Goal: Task Accomplishment & Management: Manage account settings

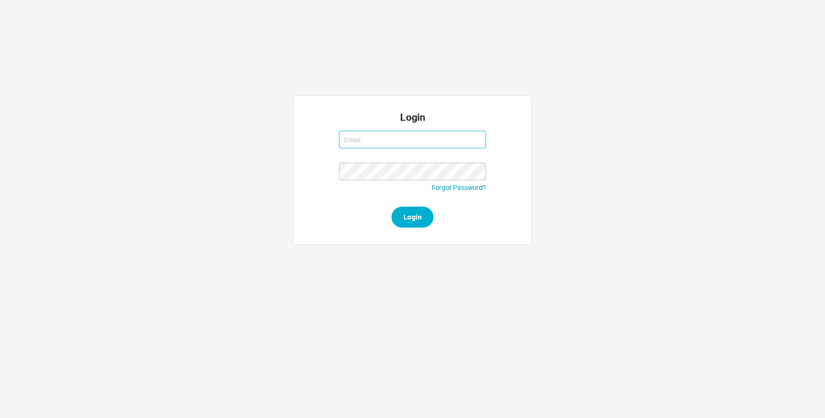
type input "[EMAIL_ADDRESS][DOMAIN_NAME]"
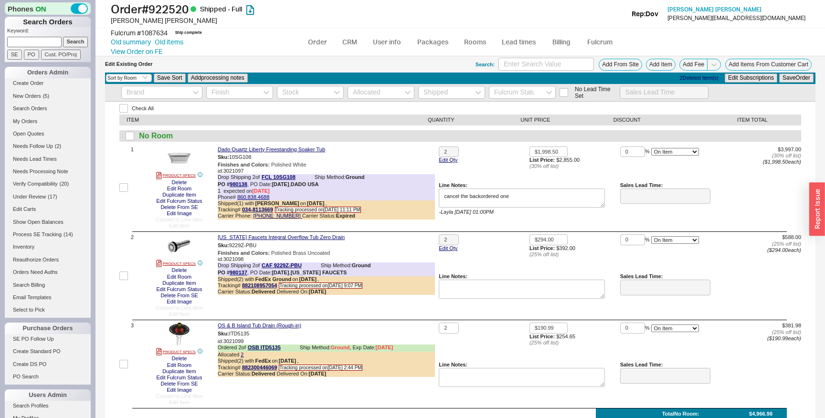
select select "3"
click at [319, 42] on link "Order" at bounding box center [317, 41] width 32 height 17
click at [320, 39] on link "Order" at bounding box center [317, 41] width 32 height 17
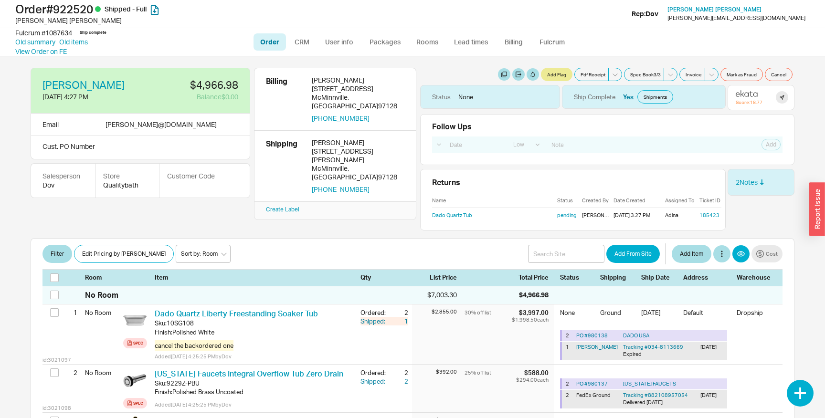
select select "LOW"
click at [455, 212] on link "Dado Quartz Tub" at bounding box center [452, 215] width 40 height 7
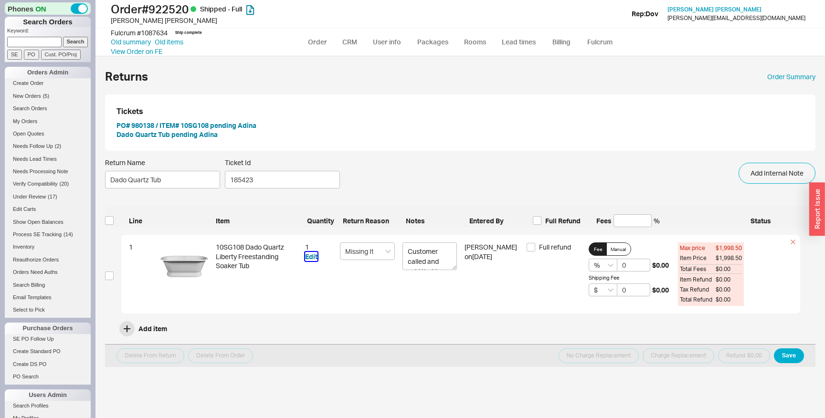
click at [311, 257] on button "Edit" at bounding box center [311, 257] width 12 height 10
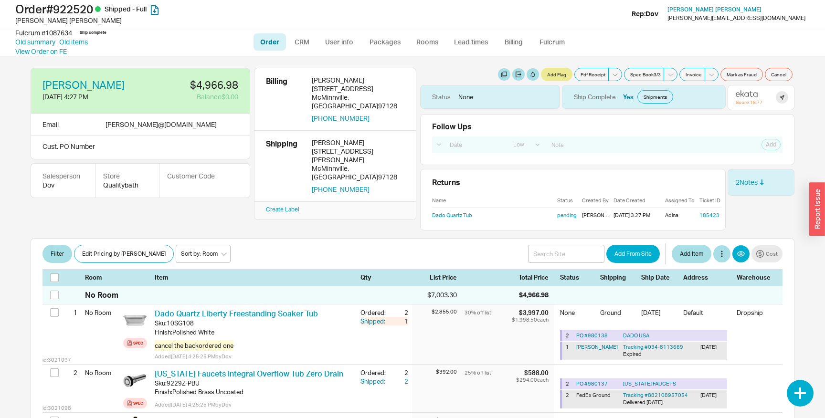
select select "LOW"
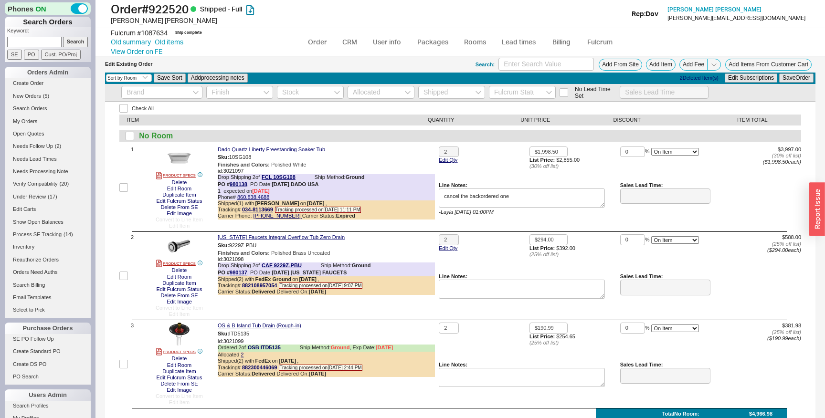
select select "3"
click at [417, 46] on link "Packages" at bounding box center [432, 41] width 45 height 17
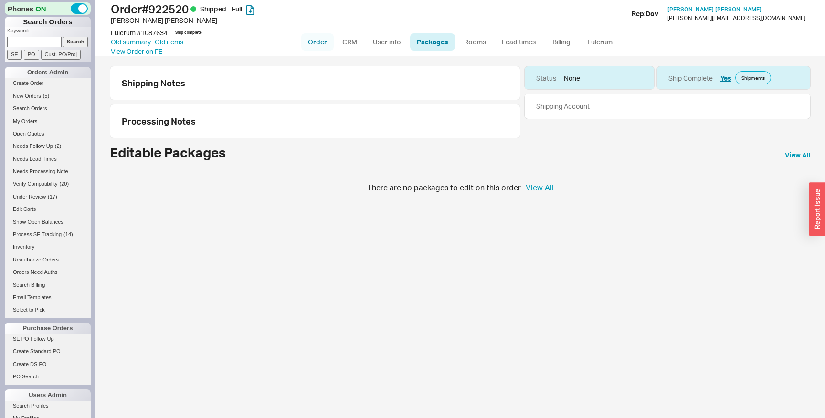
click at [307, 34] on link "Order" at bounding box center [317, 41] width 32 height 17
select select "LOW"
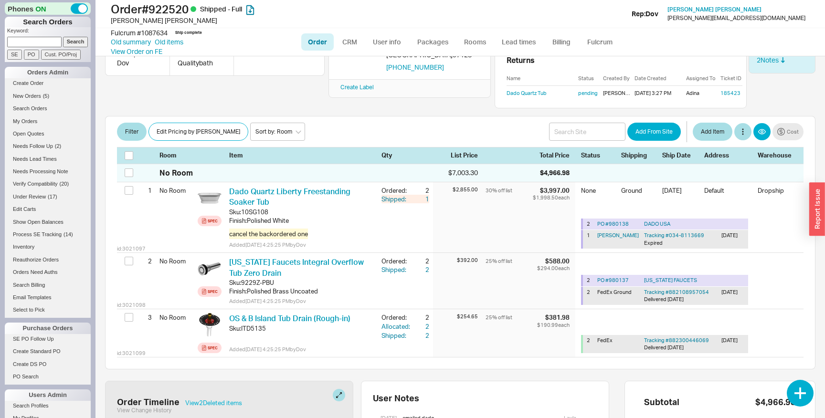
scroll to position [130, 0]
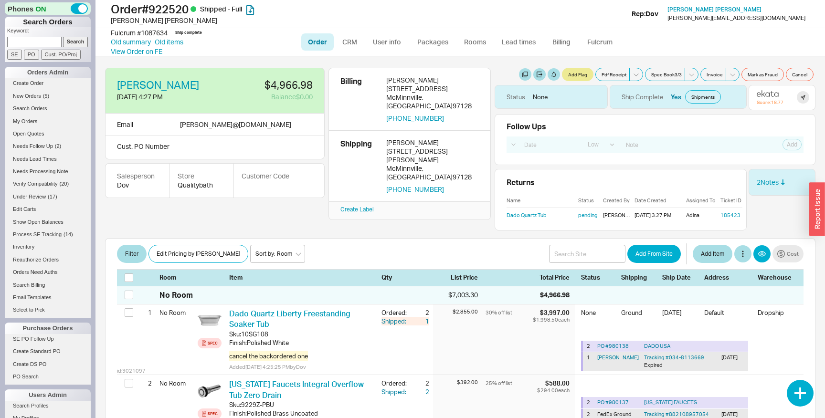
select select "LOW"
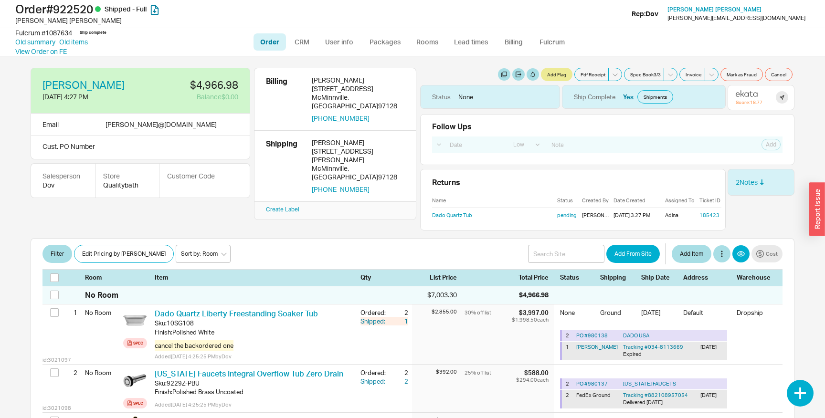
select select "LOW"
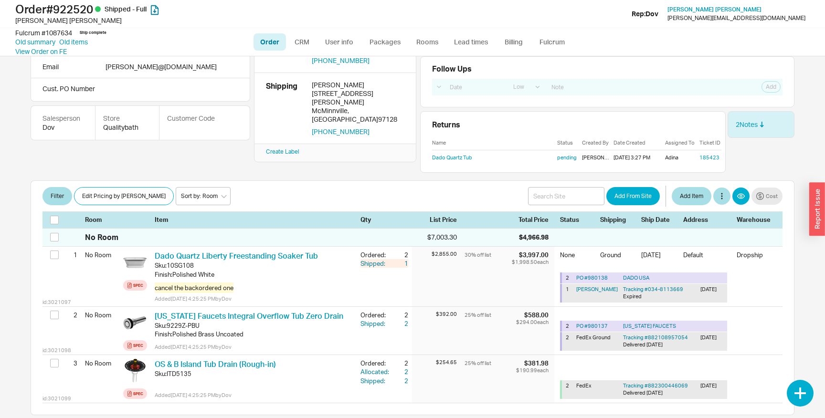
scroll to position [59, 0]
click at [454, 154] on link "Dado Quartz Tub" at bounding box center [452, 156] width 40 height 7
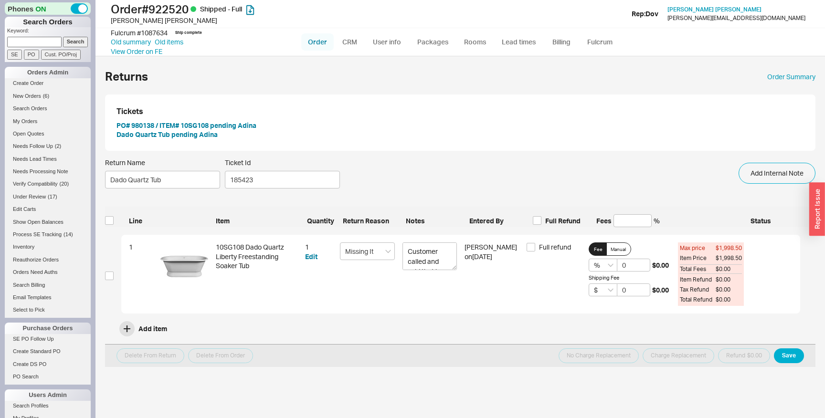
click at [313, 44] on link "Order" at bounding box center [317, 41] width 32 height 17
select select "LOW"
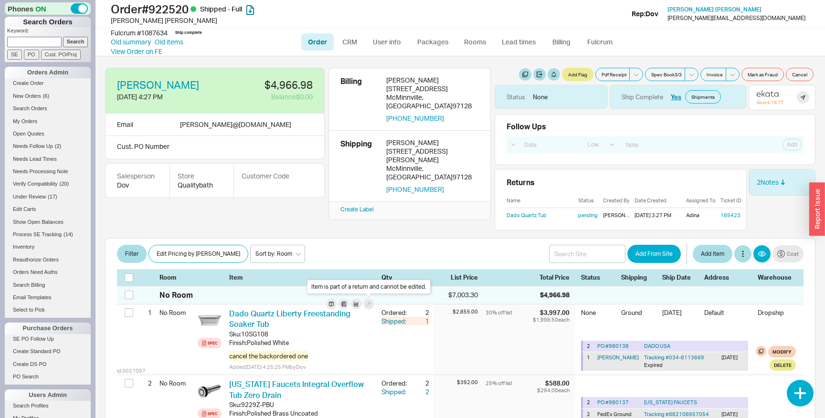
select select "LOW"
click at [347, 288] on div "Item is part of a return and cannot be edited." at bounding box center [369, 287] width 124 height 14
copy div "Item is part of a return and cannot be edited."
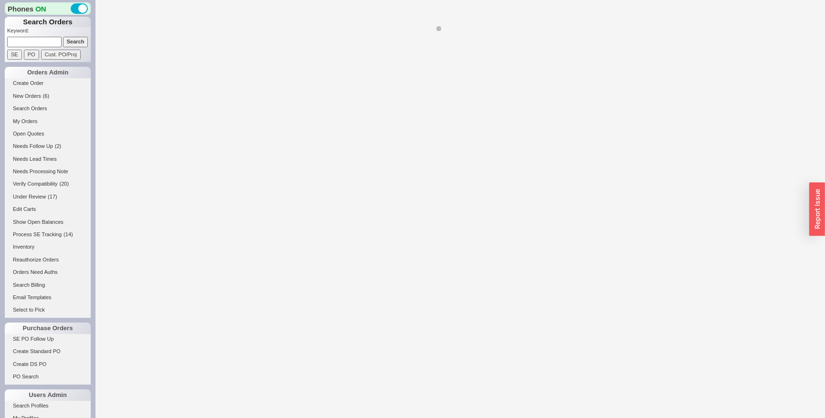
select select "LOW"
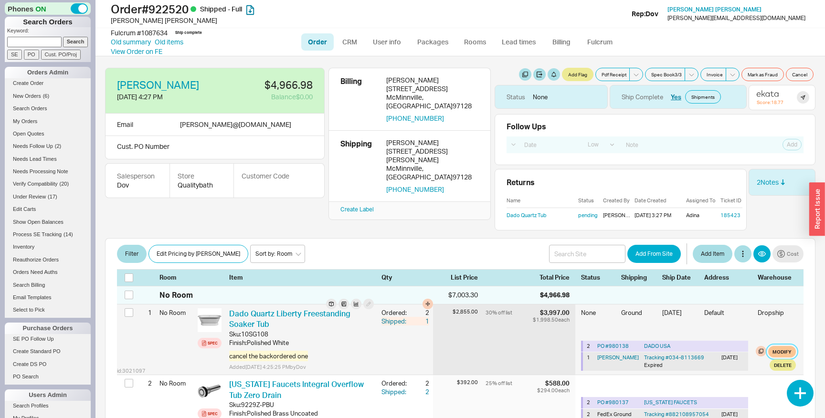
click at [782, 352] on button "Modify" at bounding box center [782, 351] width 28 height 11
select select "1"
select select "751"
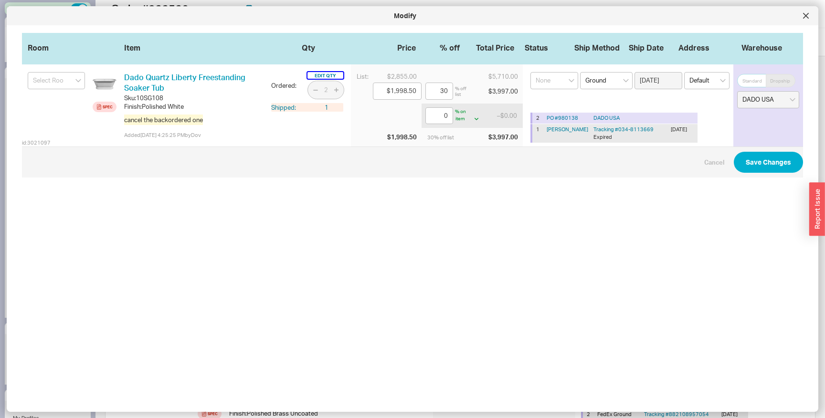
click at [326, 78] on button "Edit Qty" at bounding box center [325, 75] width 36 height 7
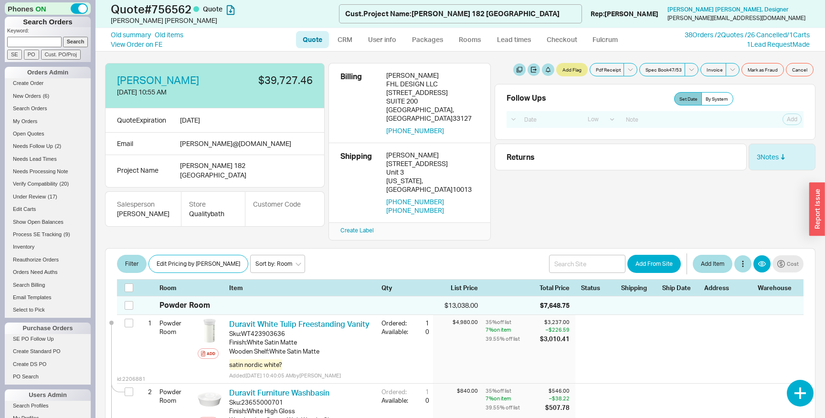
select select "LOW"
click at [135, 35] on link "Old summary" at bounding box center [131, 35] width 40 height 10
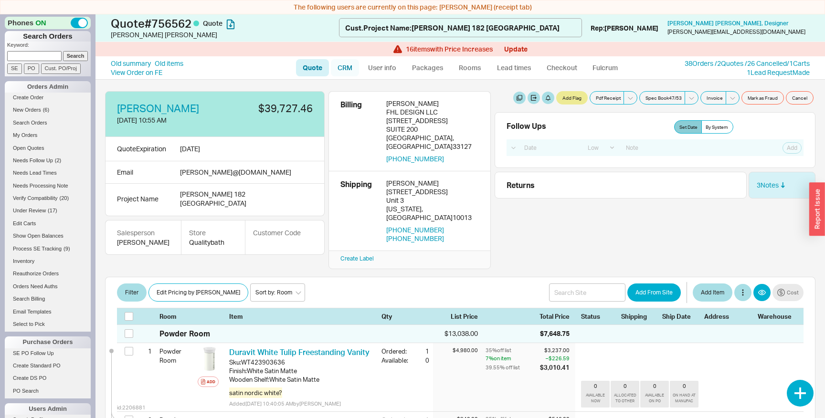
click at [359, 68] on link "CRM" at bounding box center [345, 67] width 28 height 17
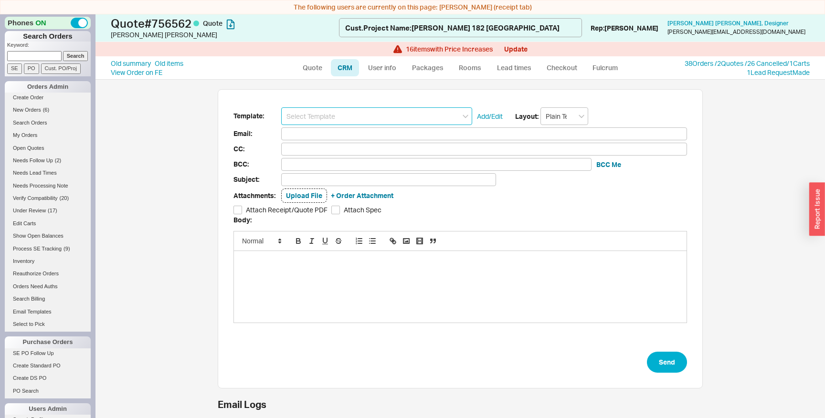
click at [363, 117] on input at bounding box center [376, 116] width 191 height 18
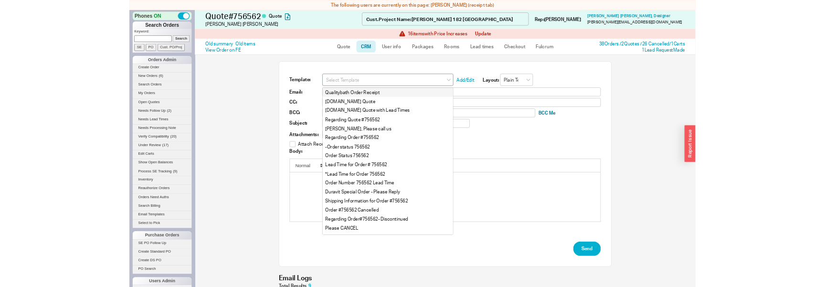
scroll to position [221, 729]
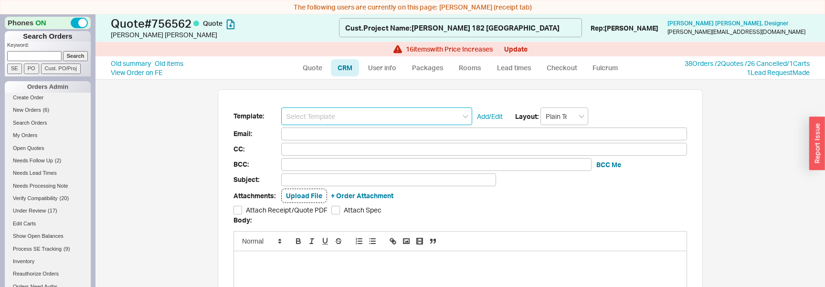
click at [375, 115] on input at bounding box center [376, 116] width 191 height 18
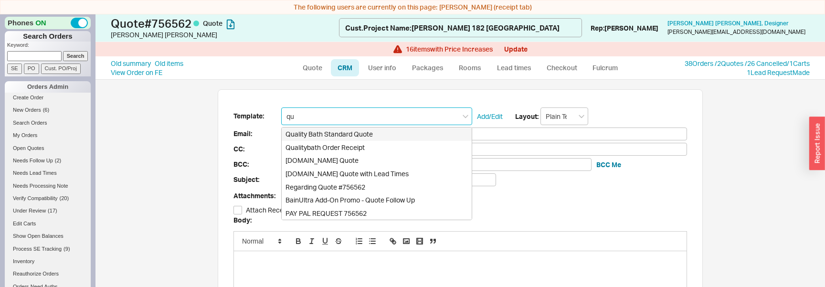
type input "quo"
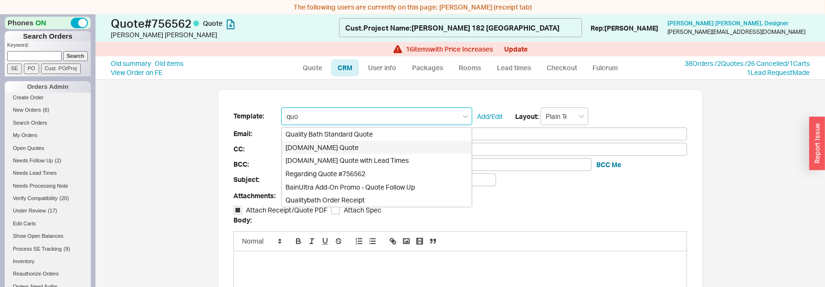
type input "Receipt"
type input "[PERSON_NAME][EMAIL_ADDRESS][DOMAIN_NAME]"
type input "Quality Bath Quote #756562"
checkbox input "true"
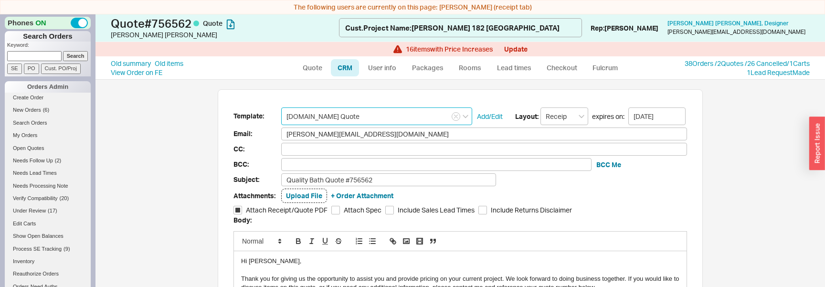
type input "Qualitybath.com Quote"
click at [367, 137] on input "[PERSON_NAME][EMAIL_ADDRESS][DOMAIN_NAME]" at bounding box center [484, 133] width 406 height 13
type input "michalt@qualitybath.com"
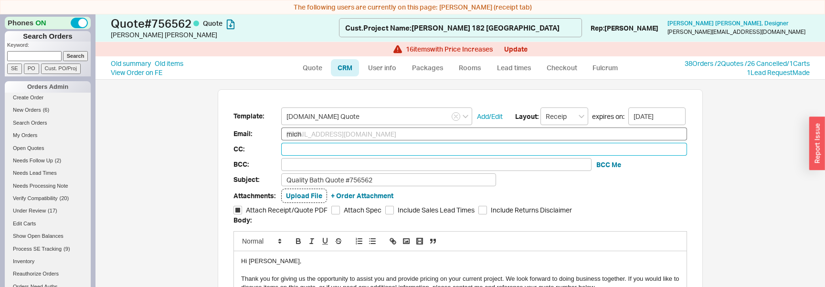
type input "michalt@qualitybath.com"
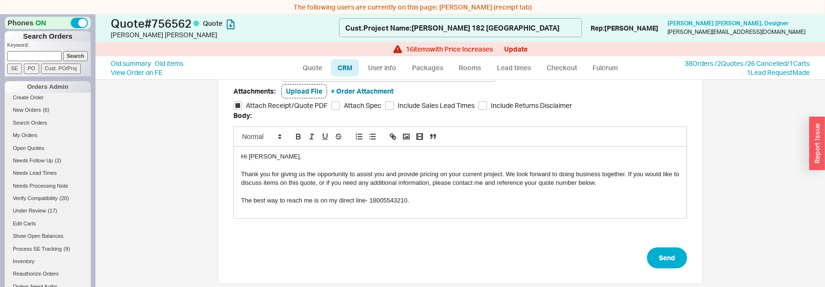
scroll to position [115, 0]
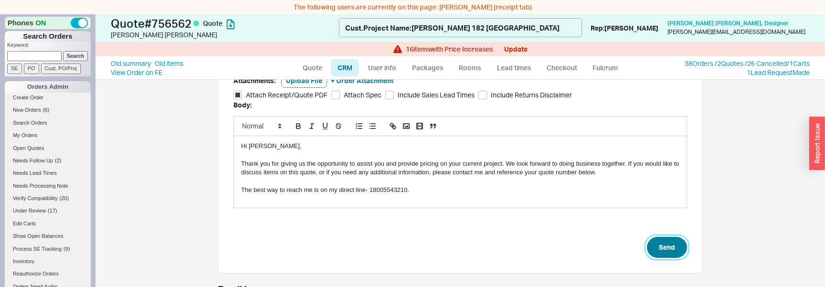
click at [664, 248] on button "Send" at bounding box center [667, 247] width 40 height 21
select select "LOW"
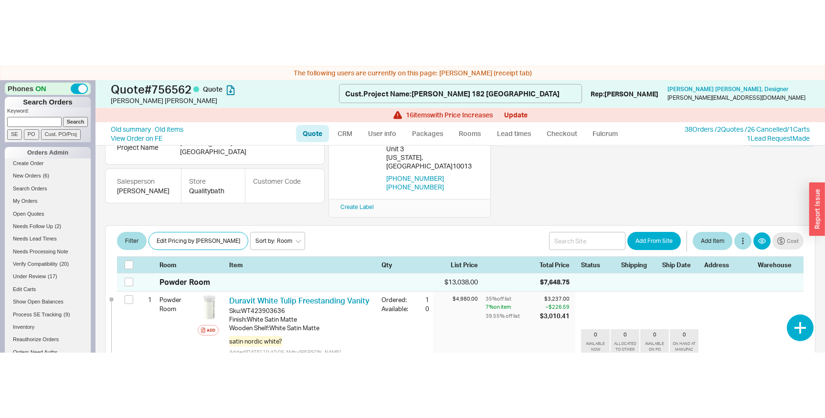
scroll to position [126, 0]
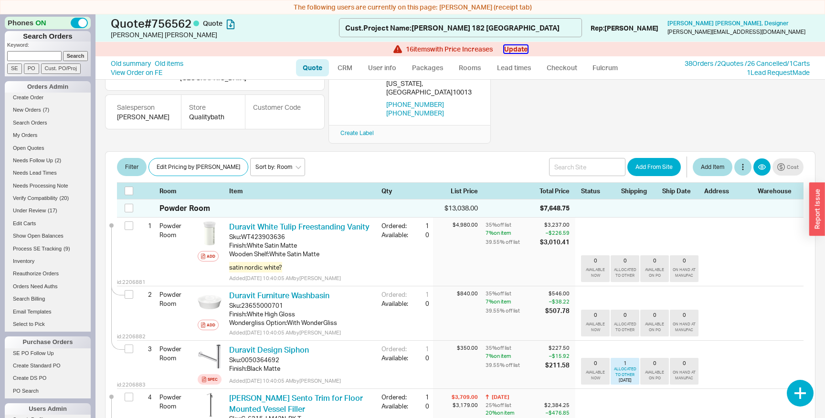
click at [513, 46] on button "Update" at bounding box center [515, 49] width 23 height 8
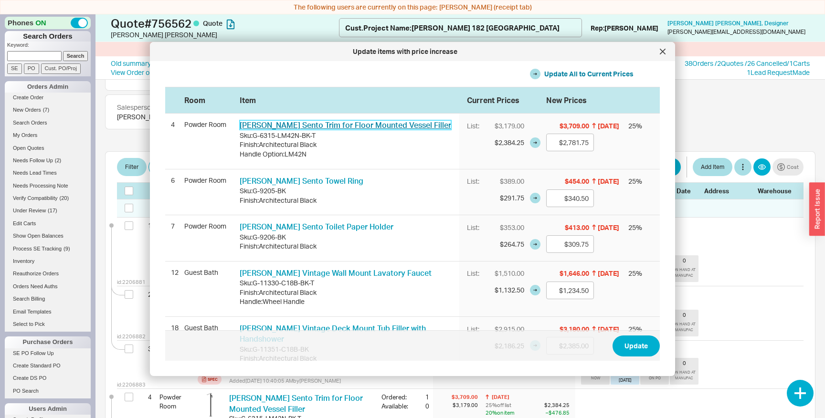
click at [374, 124] on link "Graff Sento Trim for Floor Mounted Vessel Filler" at bounding box center [345, 125] width 211 height 10
click at [661, 51] on icon at bounding box center [663, 52] width 6 height 6
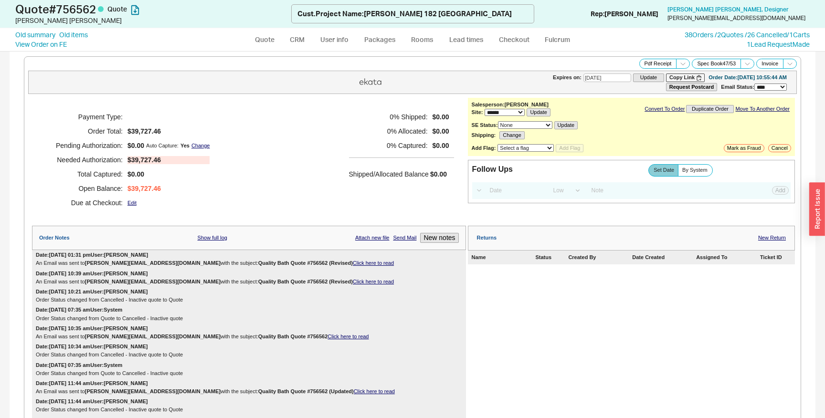
select select "*"
select select "LOW"
select select "3"
click at [75, 35] on link "Old items" at bounding box center [73, 35] width 29 height 10
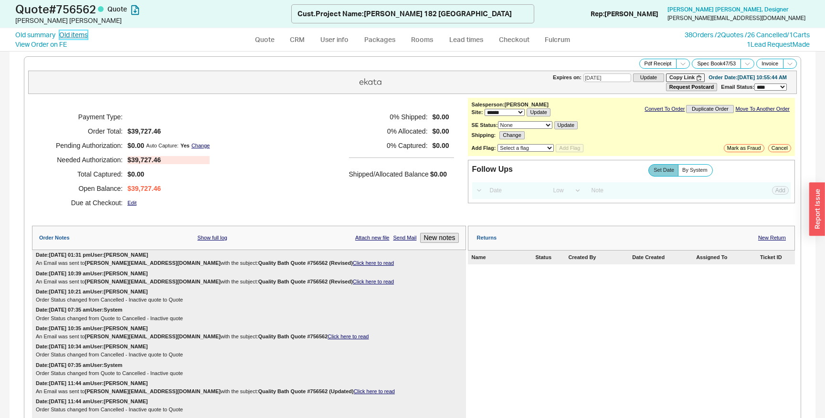
select select "3"
select select "ON_CHECKOUT_AGGREGATED"
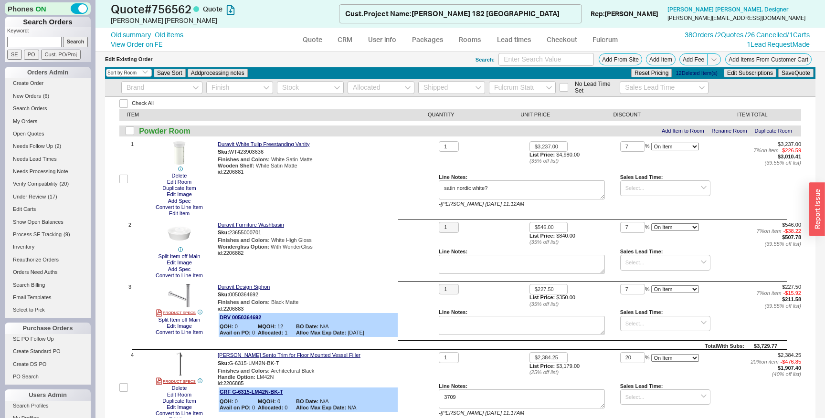
select select "3"
select select "ON_CHECKOUT_AGGREGATED"
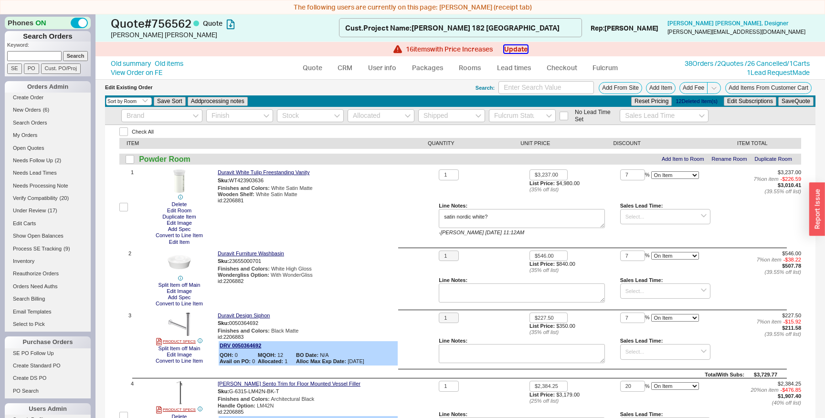
click at [512, 47] on button "Update" at bounding box center [515, 49] width 23 height 8
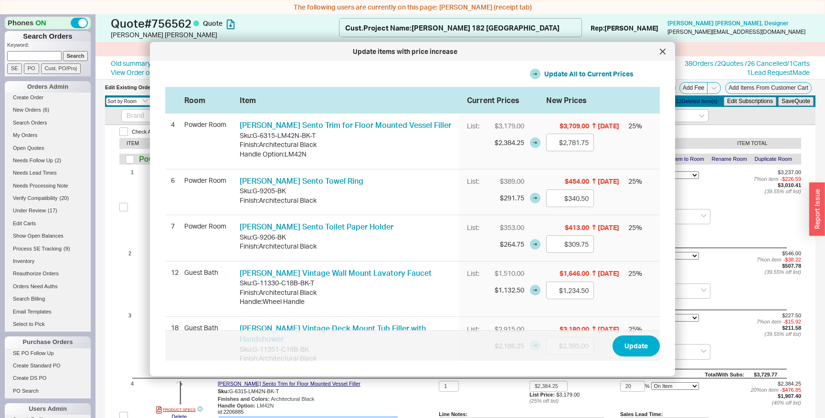
scroll to position [270, 0]
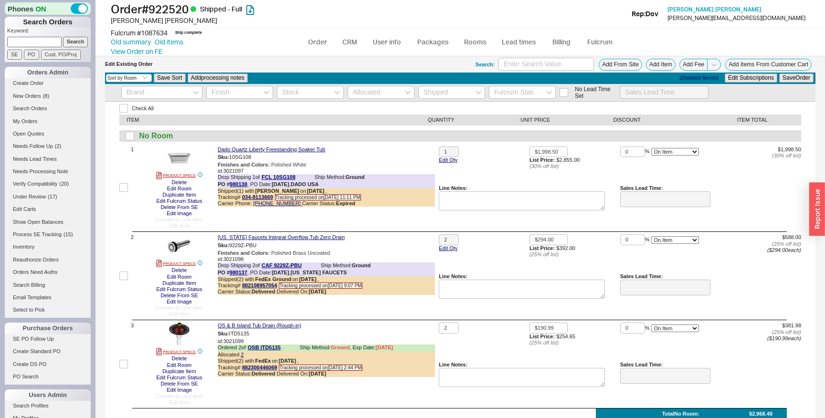
select select "3"
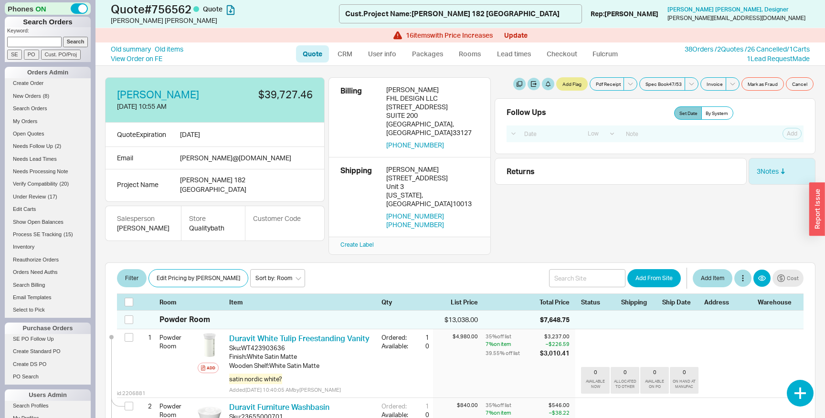
select select "LOW"
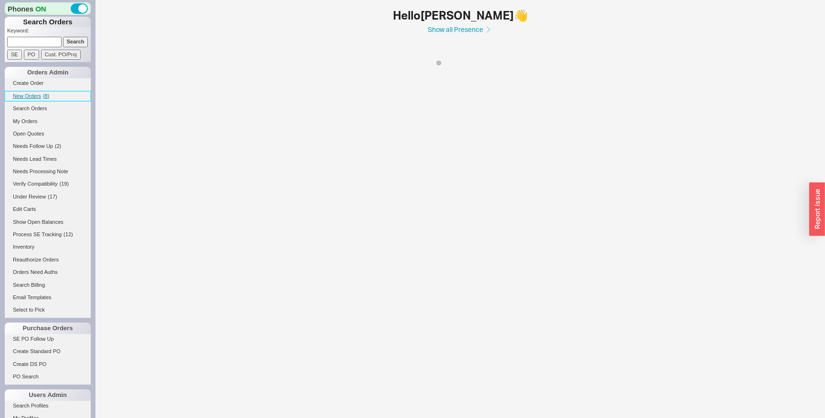
click at [35, 96] on span "New Orders" at bounding box center [27, 96] width 28 height 6
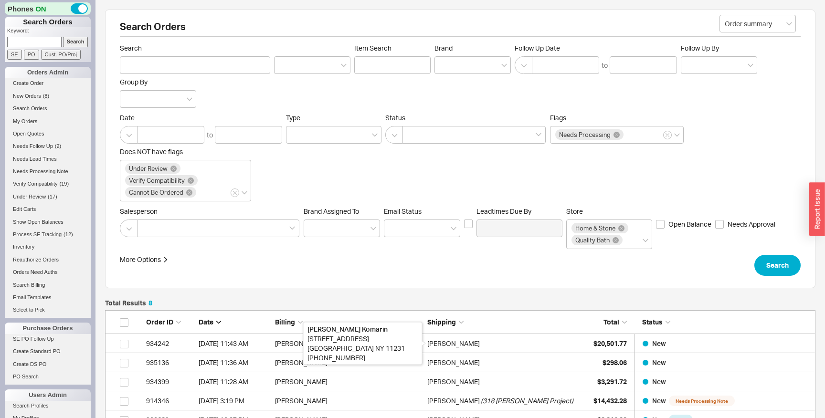
scroll to position [196, 710]
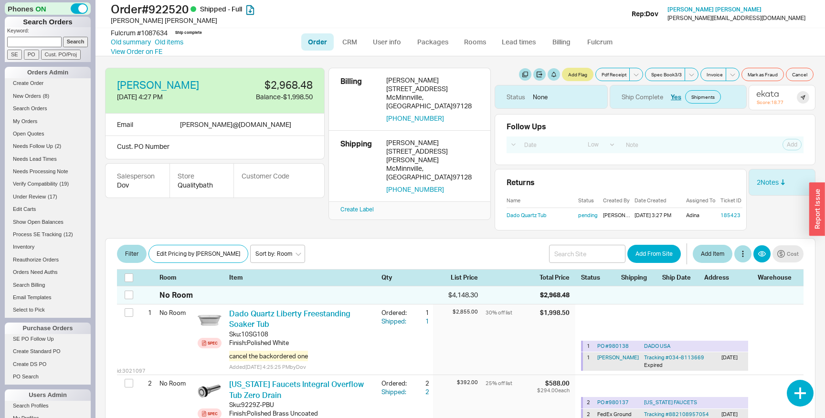
select select "LOW"
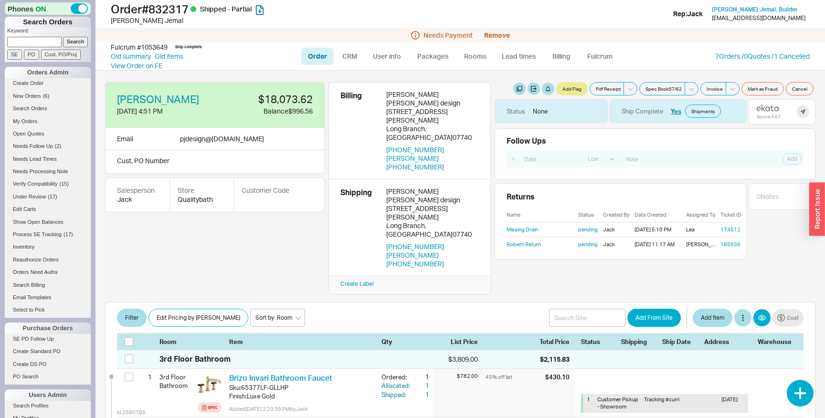
select select "LOW"
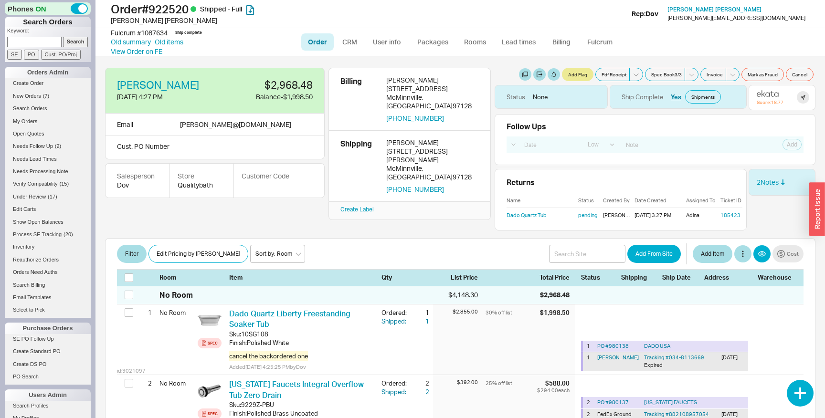
select select "LOW"
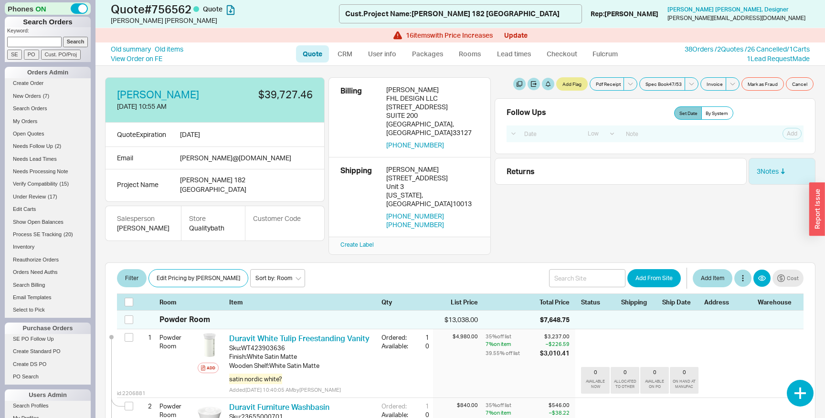
select select "LOW"
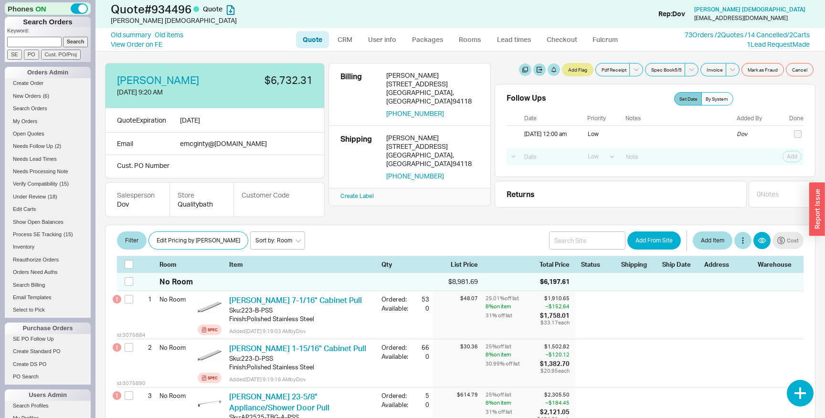
select select "LOW"
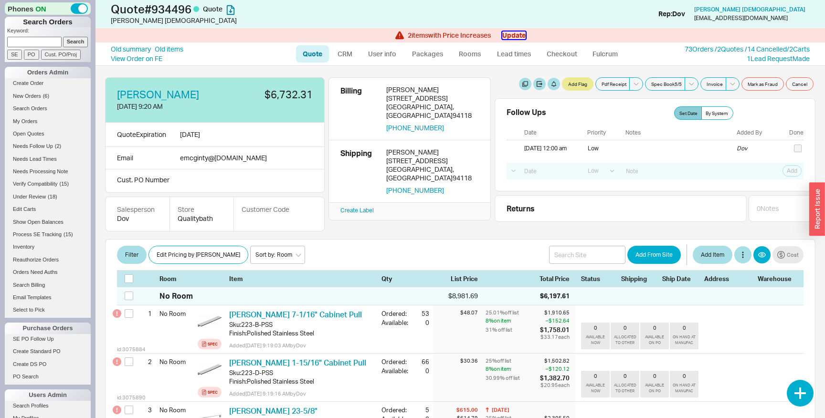
click at [513, 35] on button "Update" at bounding box center [513, 35] width 23 height 8
